Goal: Navigation & Orientation: Find specific page/section

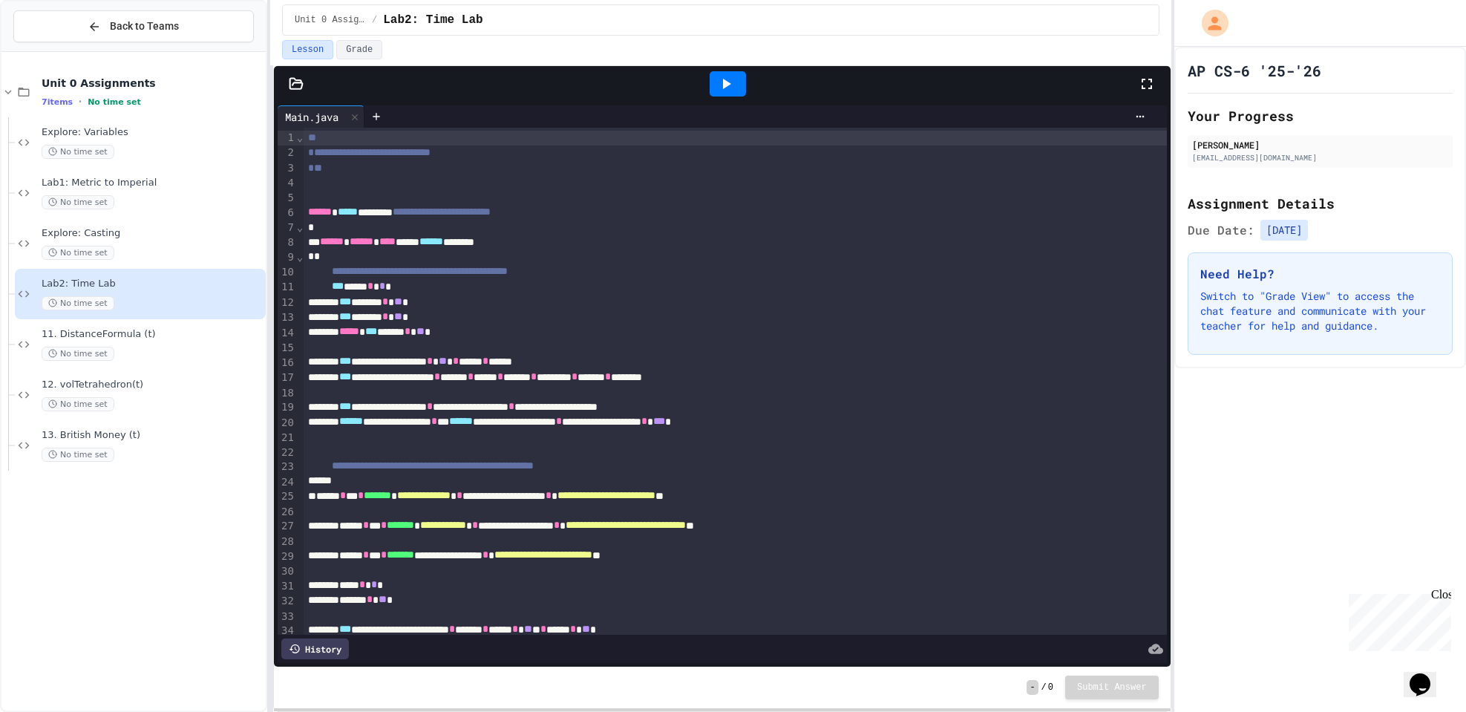
scroll to position [103, 0]
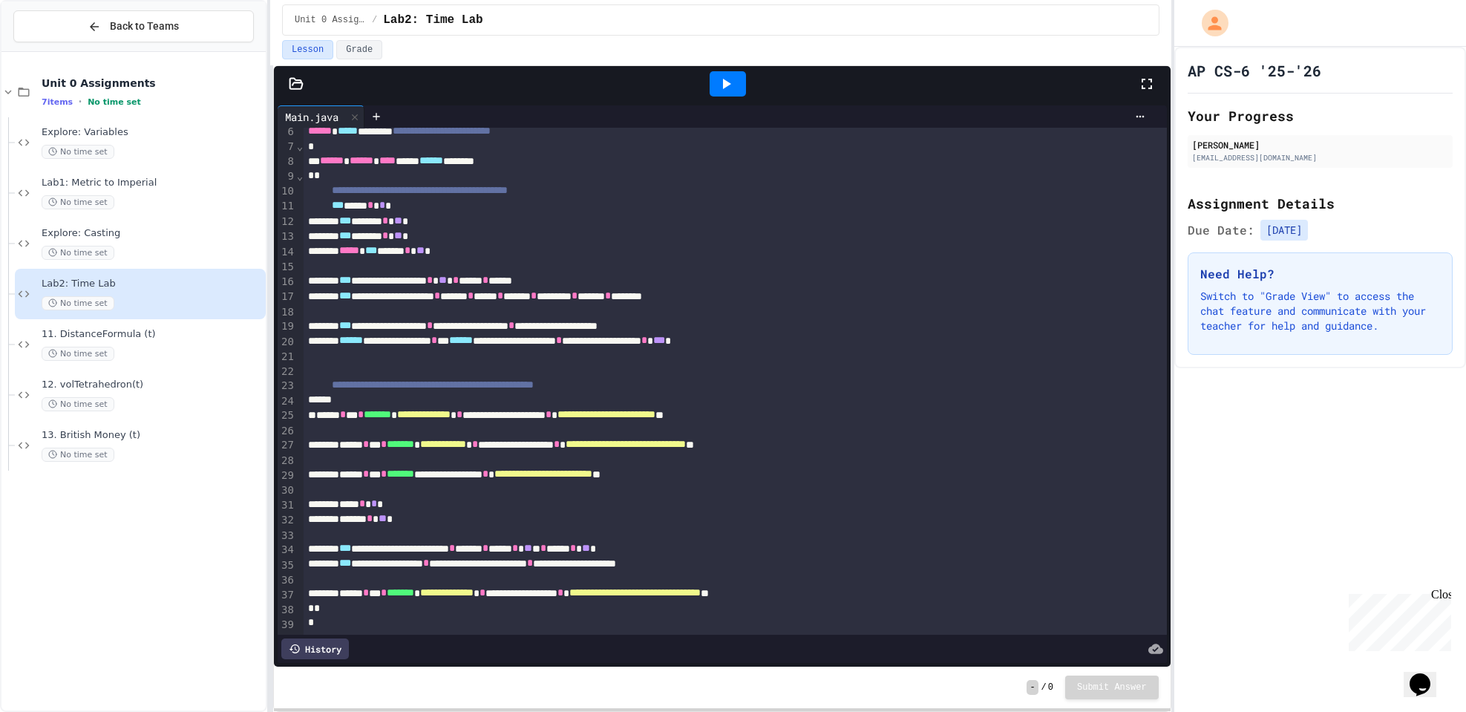
click at [736, 90] on div at bounding box center [728, 83] width 36 height 25
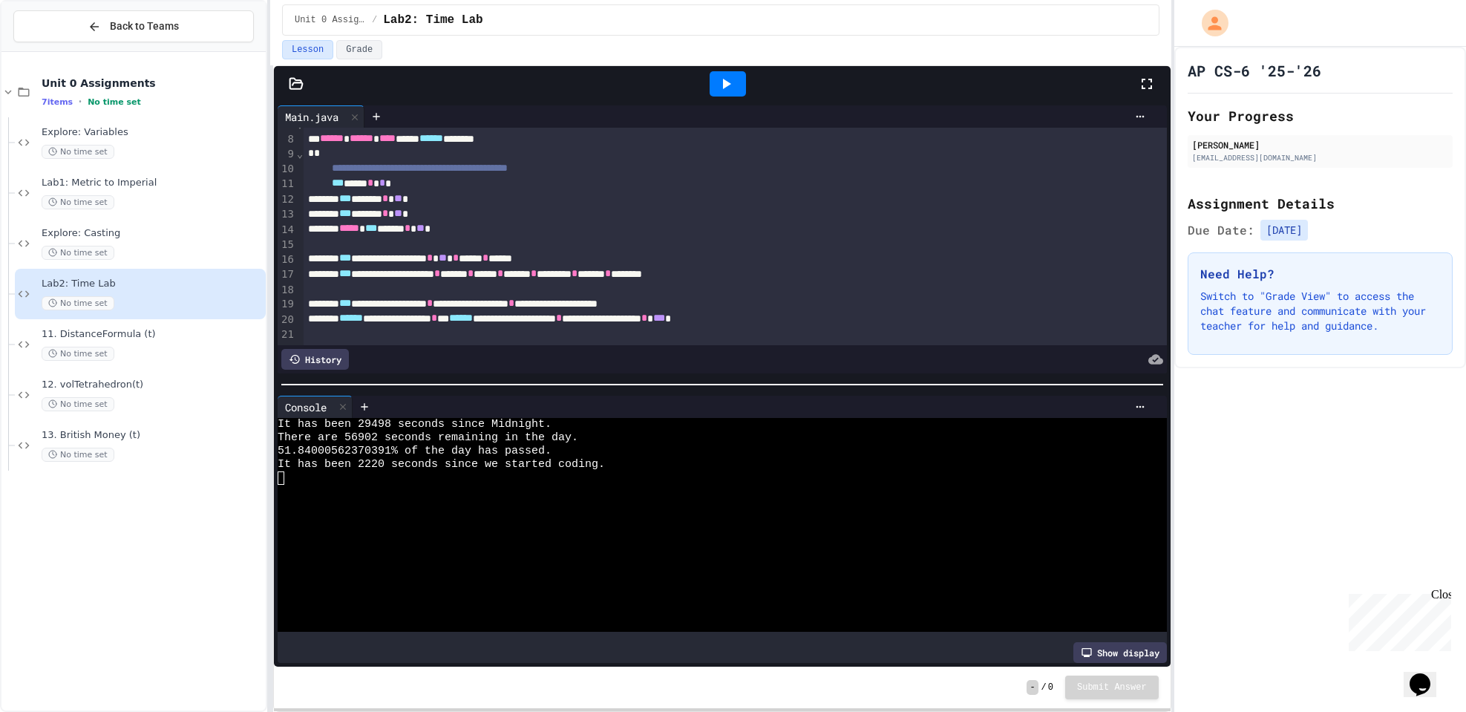
click at [709, 92] on div at bounding box center [727, 84] width 51 height 40
click at [681, 310] on div "**********" at bounding box center [718, 303] width 829 height 15
click at [788, 322] on div "**********" at bounding box center [718, 318] width 829 height 15
click at [132, 353] on div "No time set" at bounding box center [152, 354] width 221 height 14
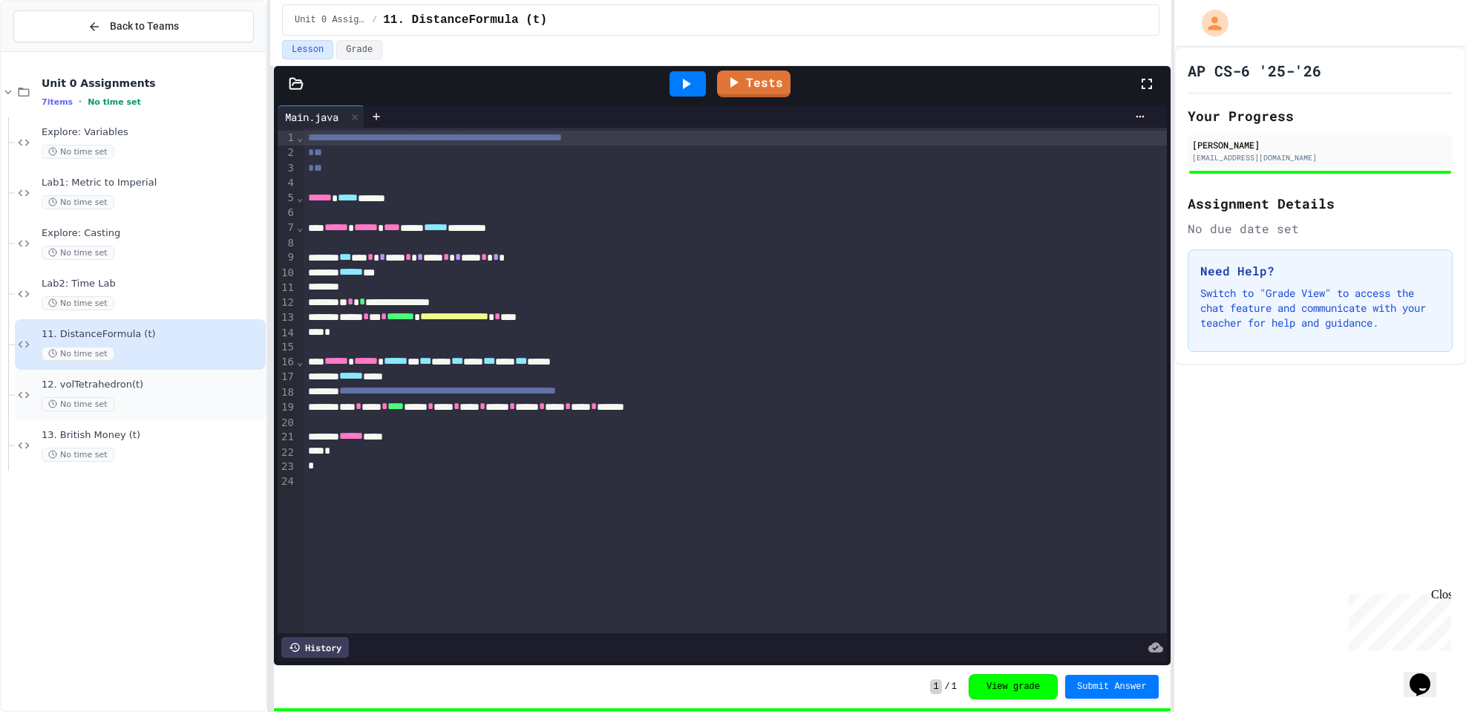
click at [132, 401] on div "No time set" at bounding box center [152, 404] width 221 height 14
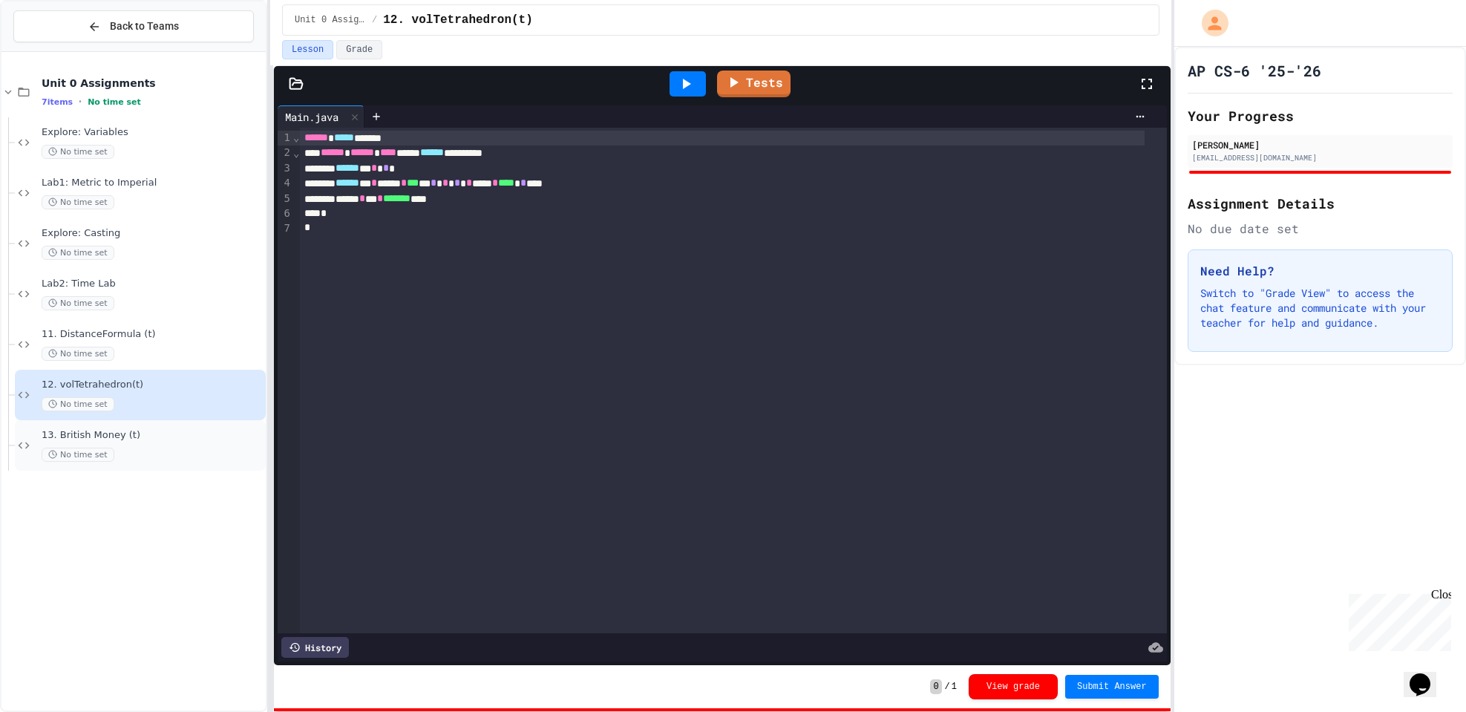
click at [120, 457] on div "No time set" at bounding box center [152, 455] width 221 height 14
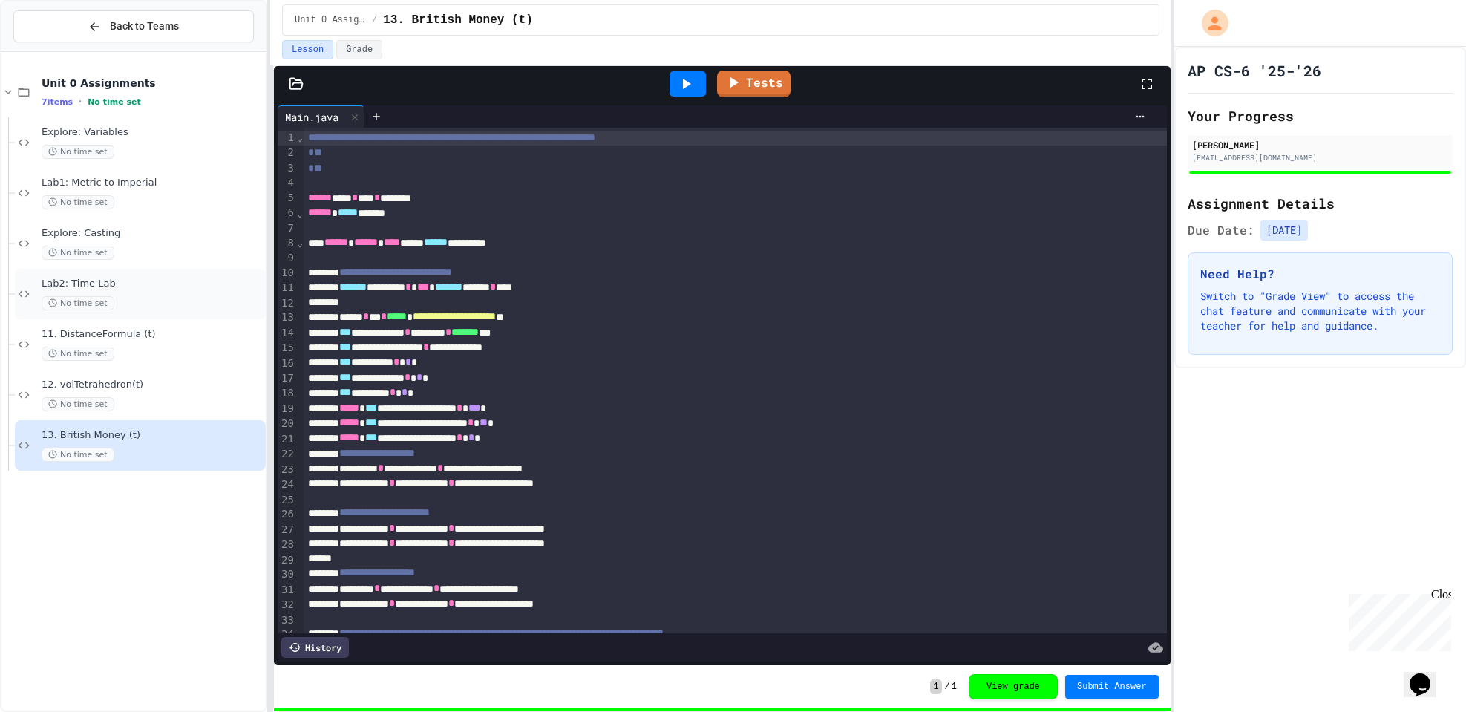
click at [128, 294] on div "Lab2: Time Lab No time set" at bounding box center [152, 294] width 221 height 33
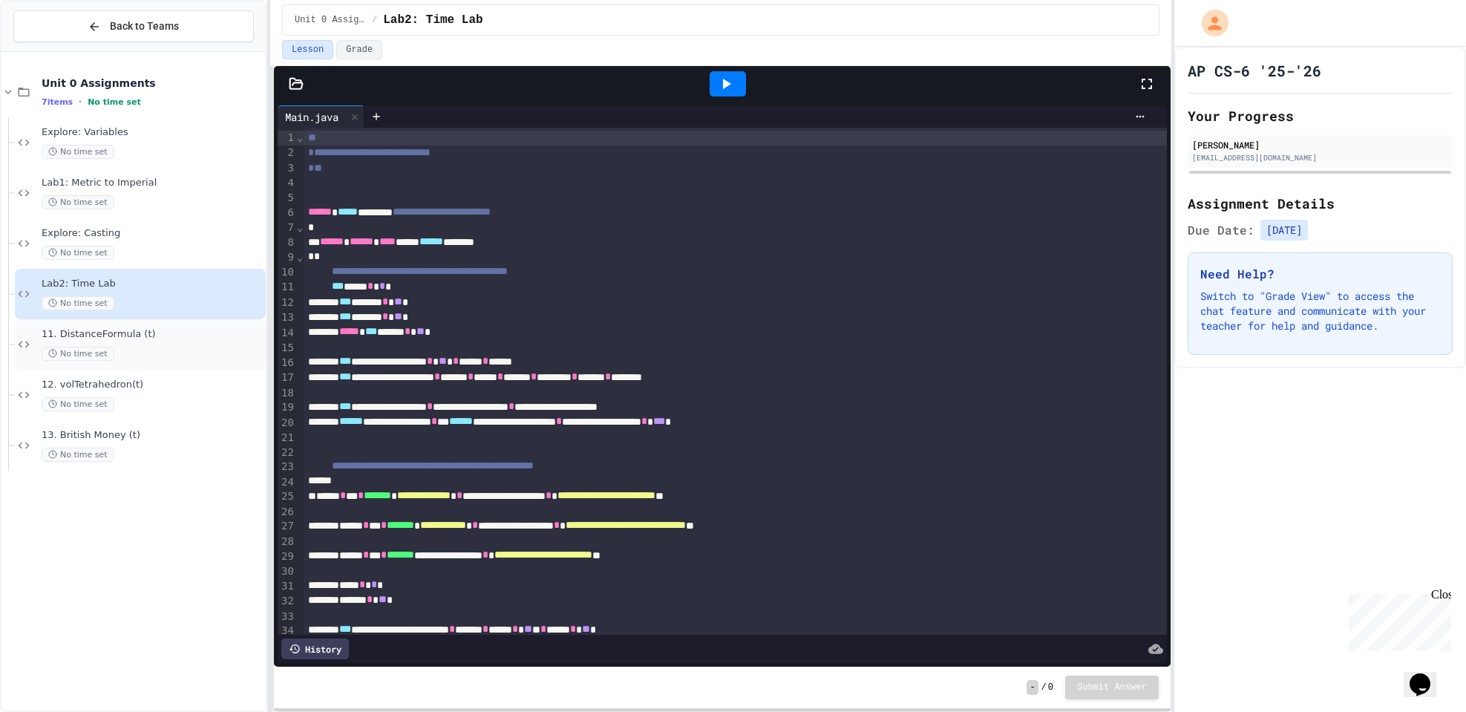
click at [168, 343] on div "11. DistanceFormula (t) No time set" at bounding box center [152, 344] width 221 height 33
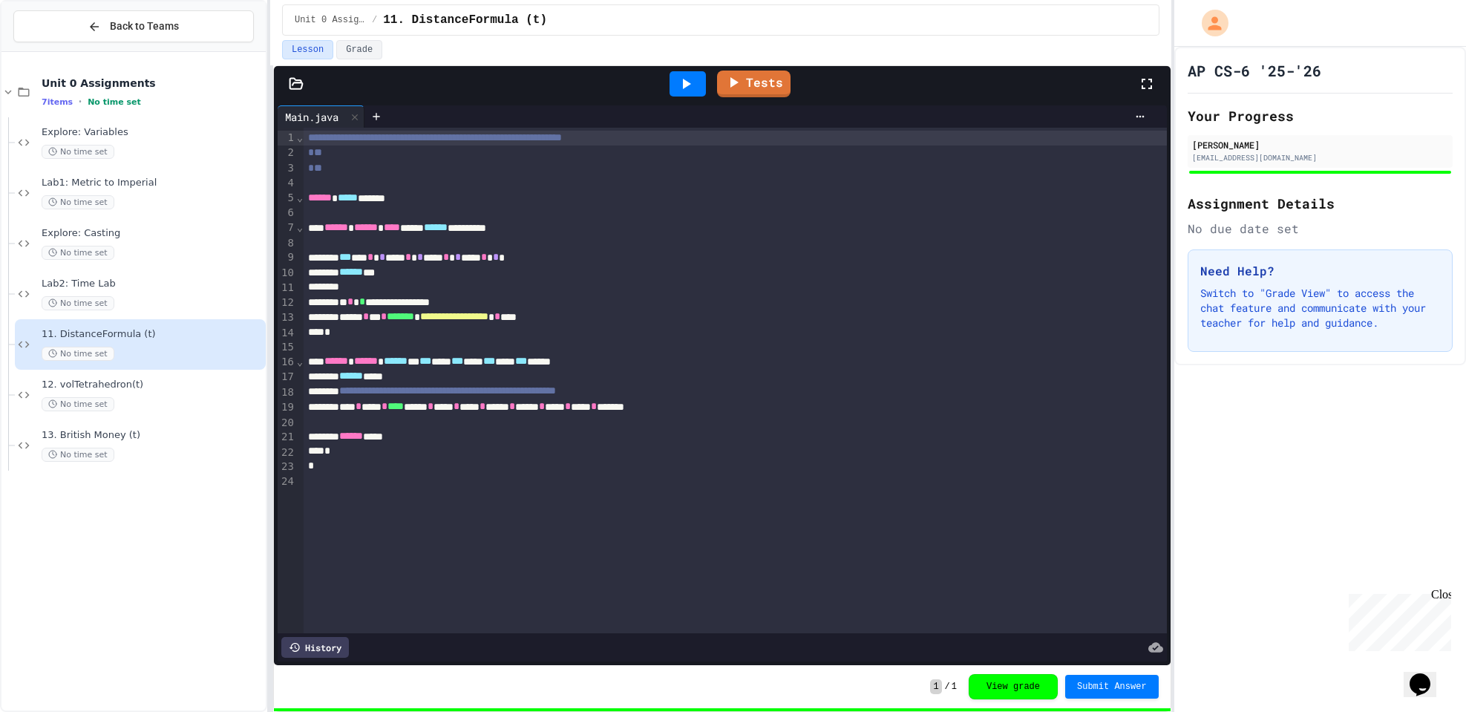
click at [163, 309] on div "No time set" at bounding box center [152, 303] width 221 height 14
